Goal: Transaction & Acquisition: Book appointment/travel/reservation

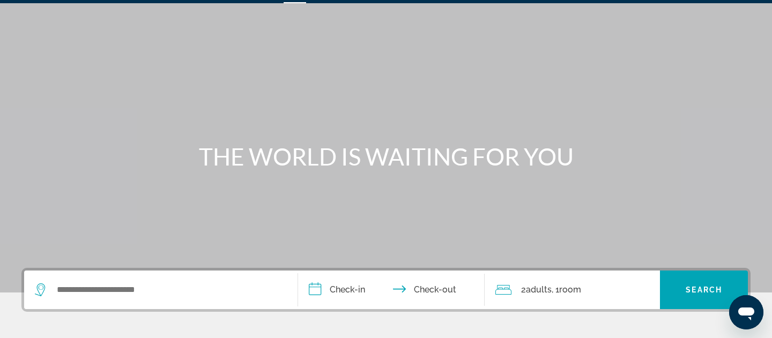
click at [129, 281] on div "Search widget" at bounding box center [161, 290] width 252 height 39
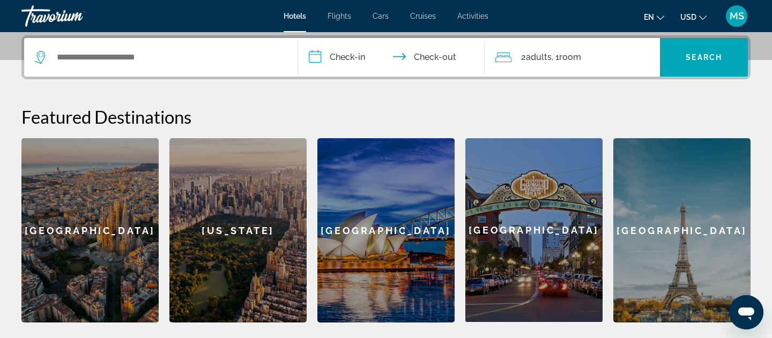
scroll to position [262, 0]
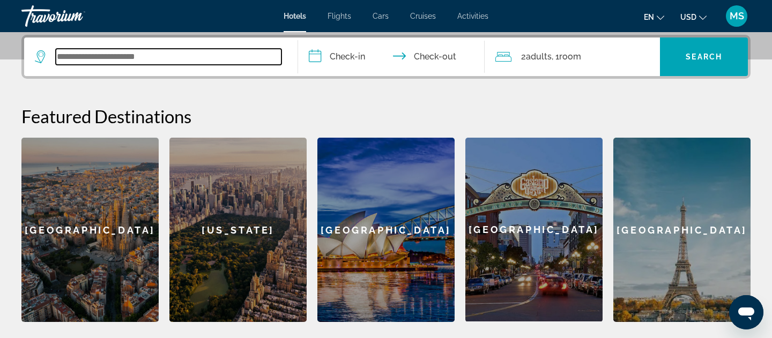
click at [135, 50] on input "Search widget" at bounding box center [169, 57] width 226 height 16
type input "*"
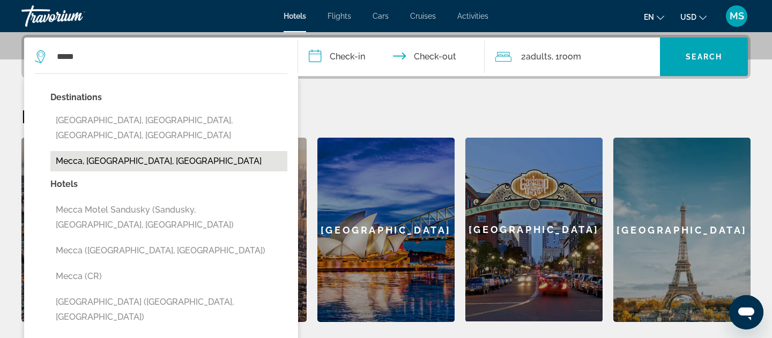
click at [179, 151] on button "Mecca, [GEOGRAPHIC_DATA], [GEOGRAPHIC_DATA]" at bounding box center [168, 161] width 237 height 20
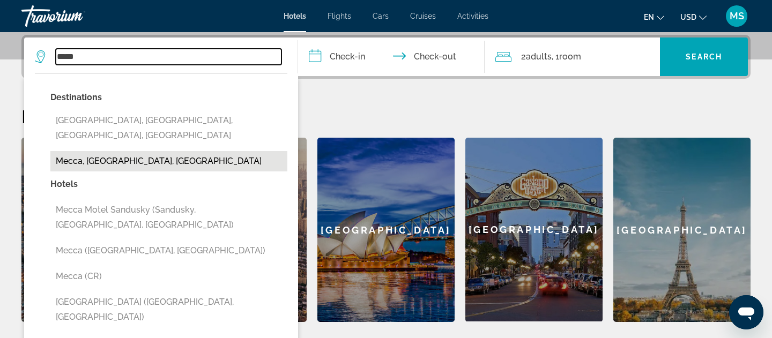
type input "**********"
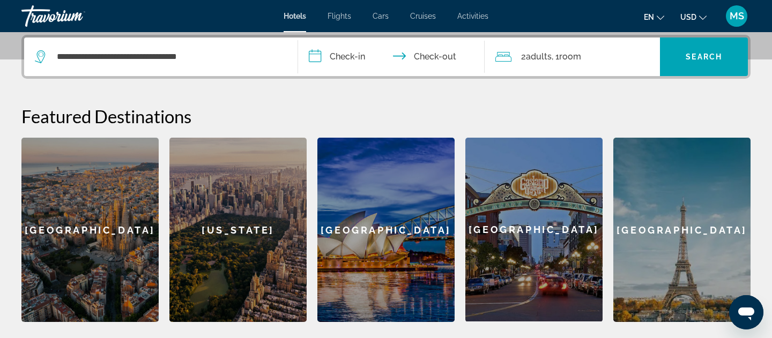
click at [345, 58] on input "**********" at bounding box center [393, 59] width 191 height 42
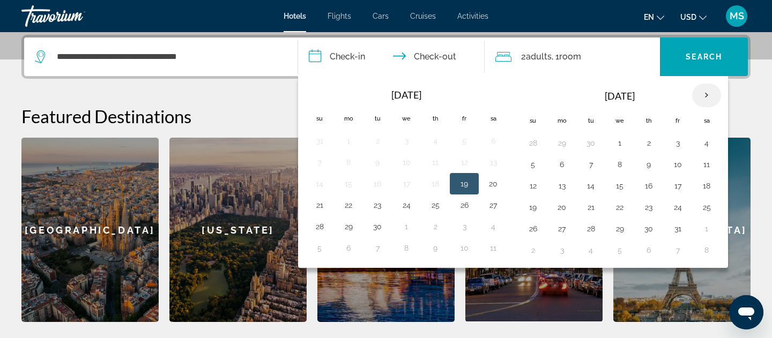
click at [702, 95] on th "Next month" at bounding box center [706, 96] width 29 height 24
click at [536, 192] on button "11" at bounding box center [532, 186] width 17 height 15
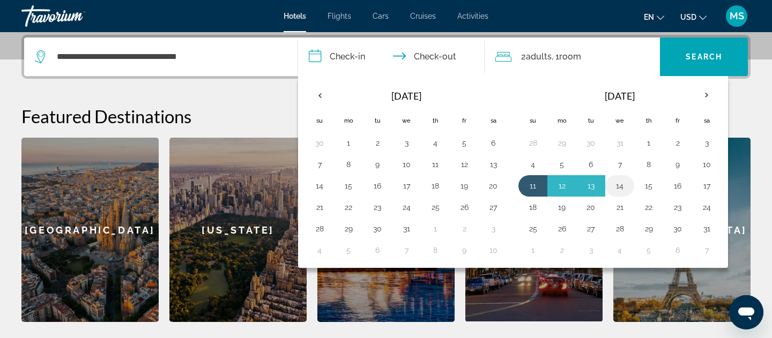
click at [625, 184] on button "14" at bounding box center [619, 186] width 17 height 15
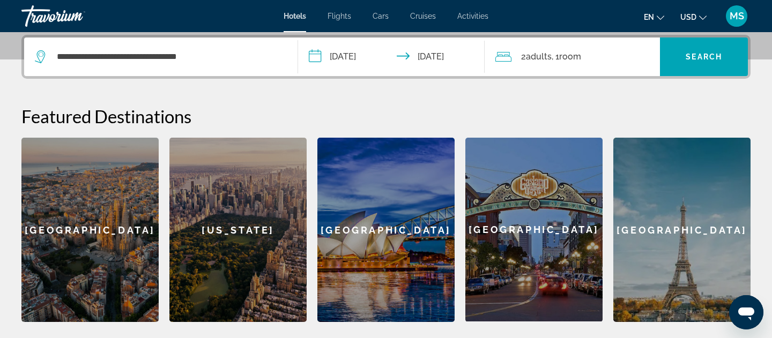
click at [347, 63] on input "**********" at bounding box center [393, 59] width 191 height 42
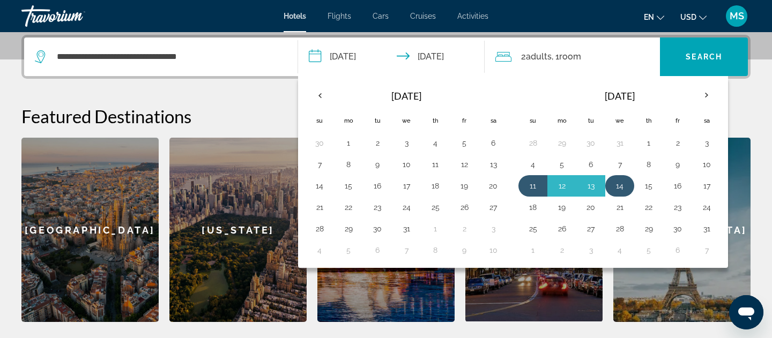
click at [623, 192] on button "14" at bounding box center [619, 186] width 17 height 15
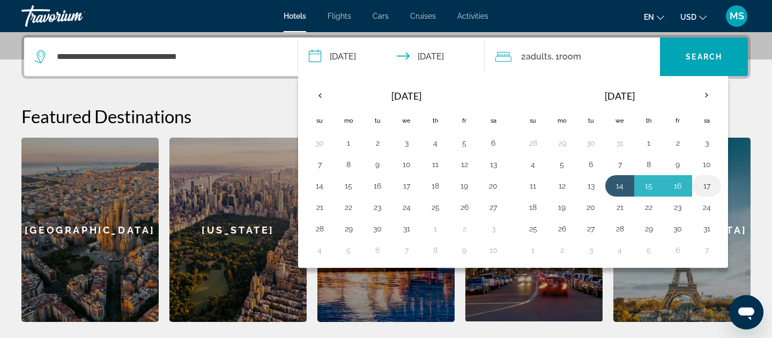
click at [709, 183] on button "17" at bounding box center [706, 186] width 17 height 15
type input "**********"
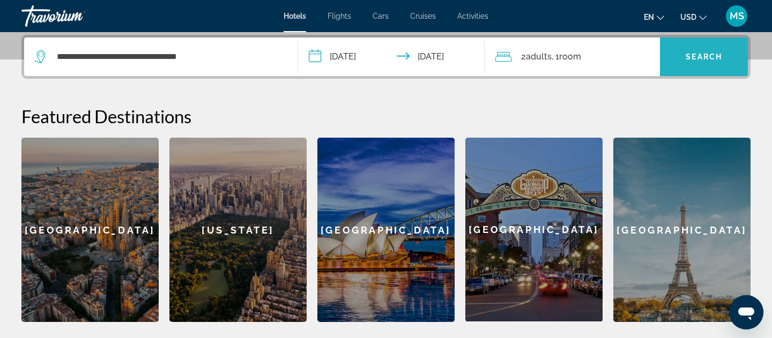
click at [693, 54] on span "Search" at bounding box center [704, 57] width 36 height 9
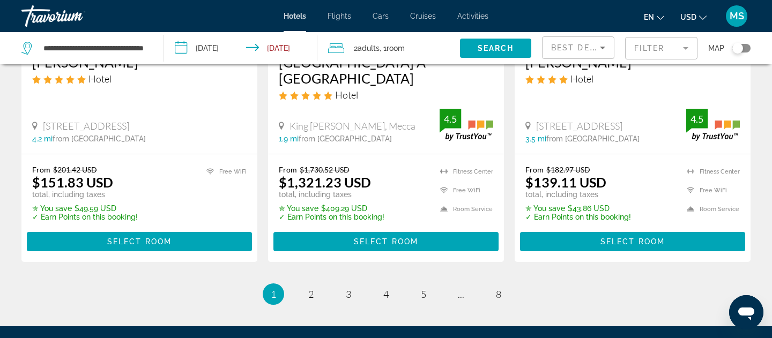
scroll to position [1599, 0]
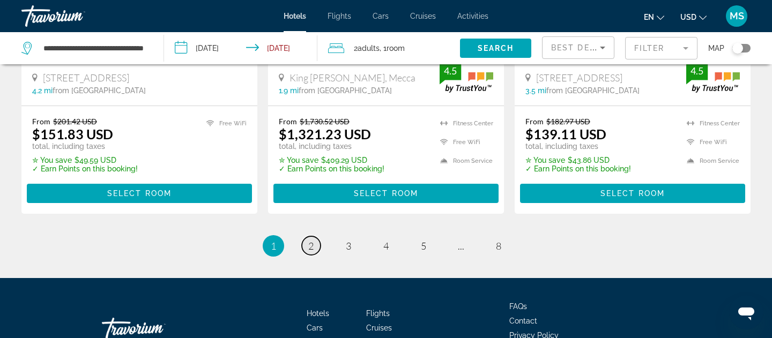
click at [314, 236] on link "page 2" at bounding box center [311, 245] width 19 height 19
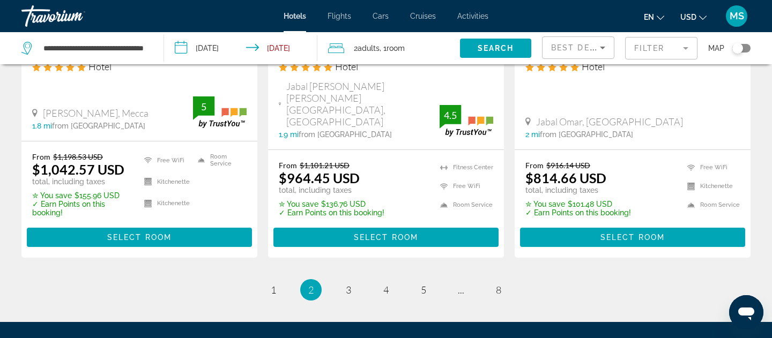
scroll to position [1519, 0]
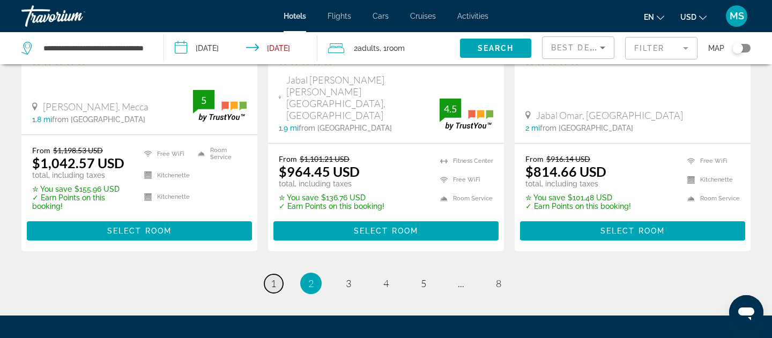
click at [278, 274] on link "page 1" at bounding box center [273, 283] width 19 height 19
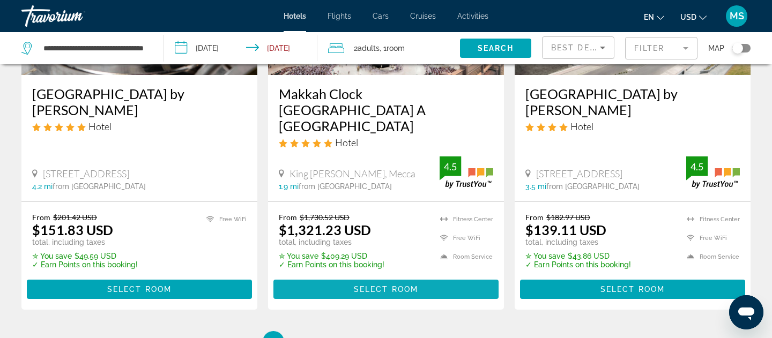
scroll to position [1524, 0]
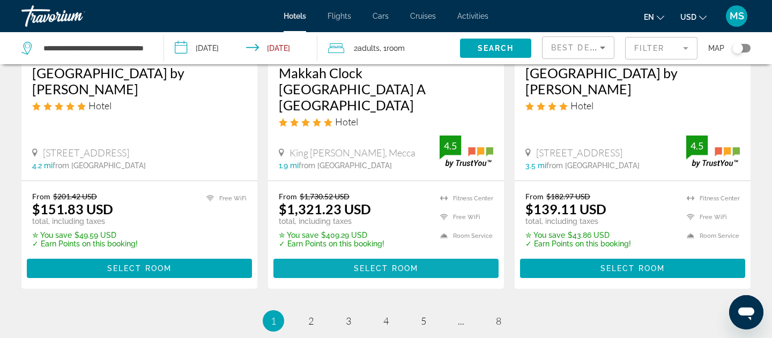
click at [355, 264] on span "Select Room" at bounding box center [386, 268] width 64 height 9
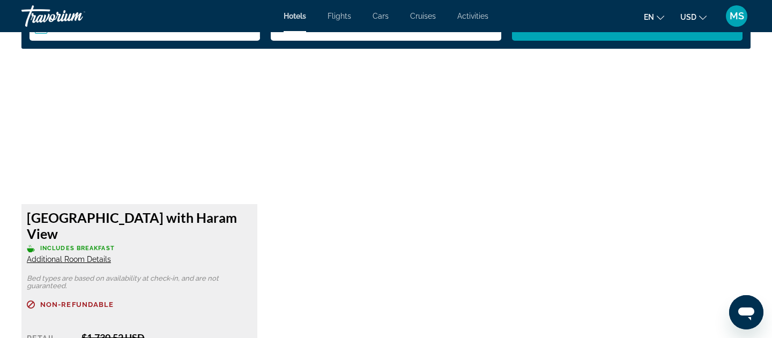
scroll to position [1449, 0]
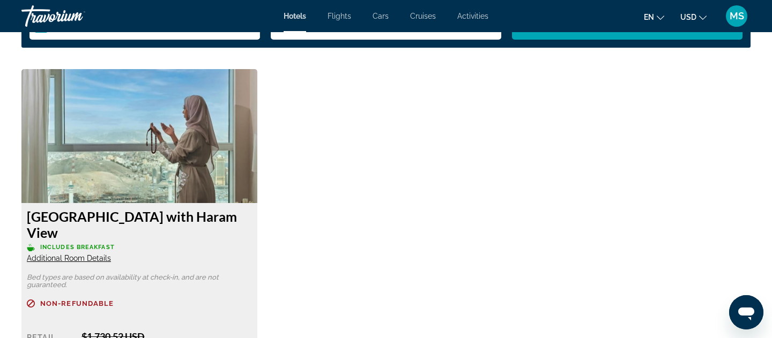
click at [181, 143] on img "Main content" at bounding box center [139, 136] width 236 height 134
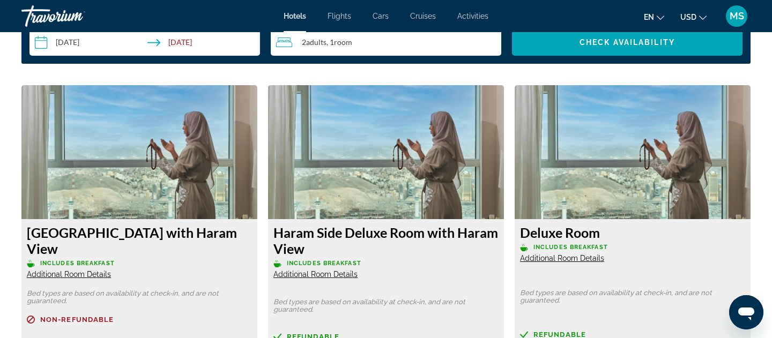
scroll to position [1454, 0]
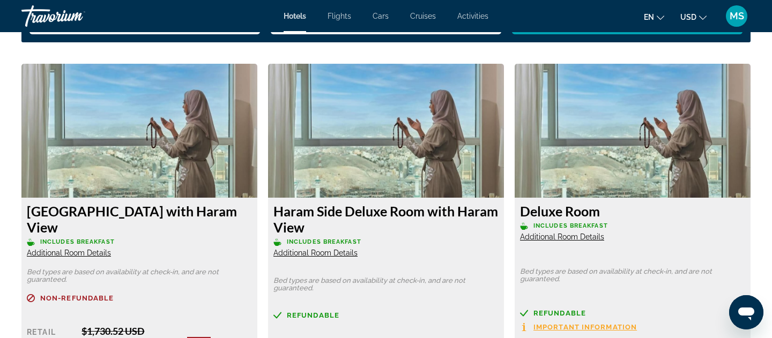
click at [736, 35] on div "**********" at bounding box center [385, 20] width 729 height 43
click at [736, 30] on mat-toolbar "Hotels Flights Cars Cruises Activities Hotels Flights Cars Cruises Activities e…" at bounding box center [386, 16] width 772 height 32
click at [736, 19] on span "MS" at bounding box center [737, 16] width 14 height 11
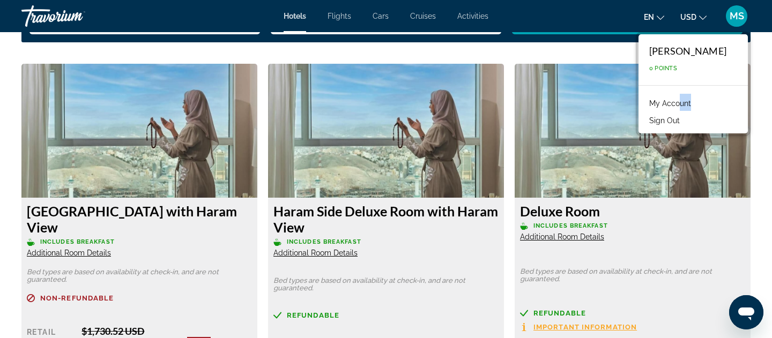
drag, startPoint x: 684, startPoint y: 113, endPoint x: 689, endPoint y: 94, distance: 18.9
click at [689, 94] on ul "My Account Sign Out" at bounding box center [693, 111] width 99 height 34
click at [675, 122] on button "Sign Out" at bounding box center [664, 121] width 41 height 14
